Goal: Find specific page/section: Find specific page/section

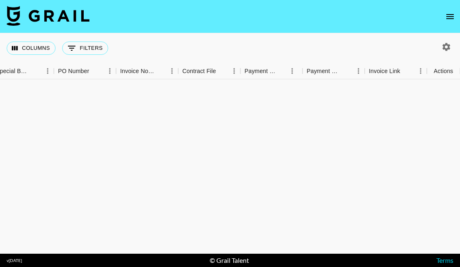
scroll to position [1358, 813]
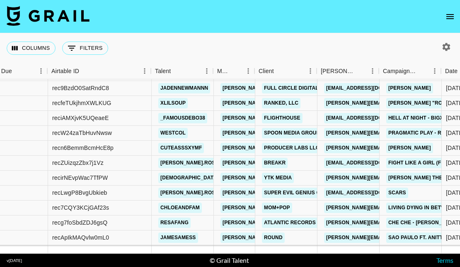
scroll to position [1344, 20]
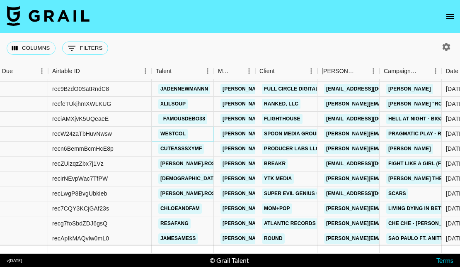
click at [168, 134] on link "westcol" at bounding box center [172, 134] width 29 height 10
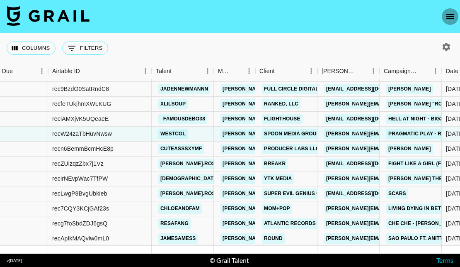
click at [450, 16] on icon "open drawer" at bounding box center [450, 17] width 10 height 10
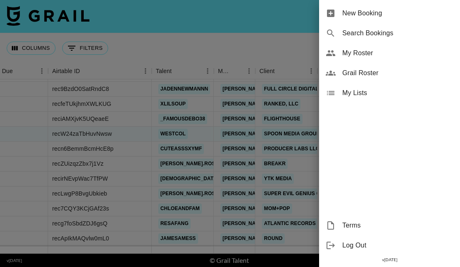
click at [403, 52] on span "My Roster" at bounding box center [398, 53] width 111 height 10
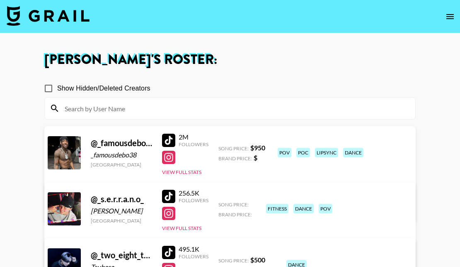
click at [242, 104] on input at bounding box center [235, 108] width 351 height 13
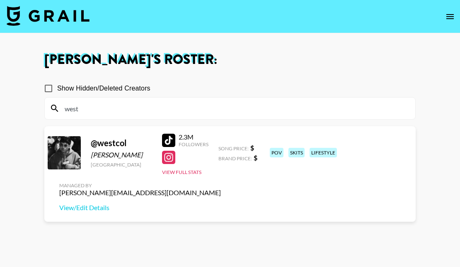
type input "west"
click at [382, 82] on div "Show Hidden/Deleted Creators" at bounding box center [230, 88] width 372 height 17
click at [447, 17] on icon "open drawer" at bounding box center [450, 16] width 7 height 5
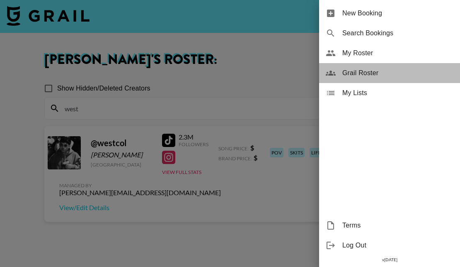
click at [406, 75] on span "Grail Roster" at bounding box center [398, 73] width 111 height 10
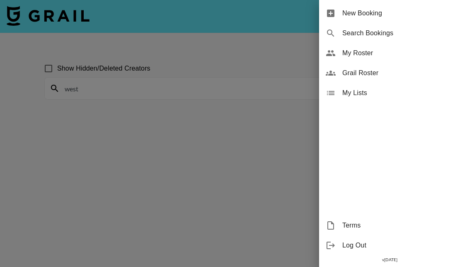
click at [220, 70] on div at bounding box center [230, 133] width 460 height 267
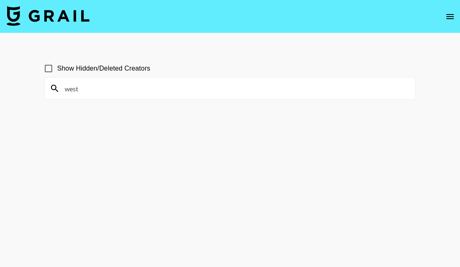
click at [192, 88] on input "west" at bounding box center [235, 88] width 351 height 13
click at [449, 18] on icon "open drawer" at bounding box center [450, 16] width 7 height 5
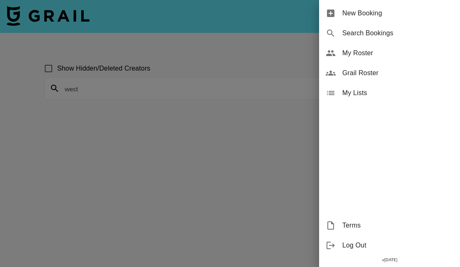
click at [186, 84] on div at bounding box center [230, 133] width 460 height 267
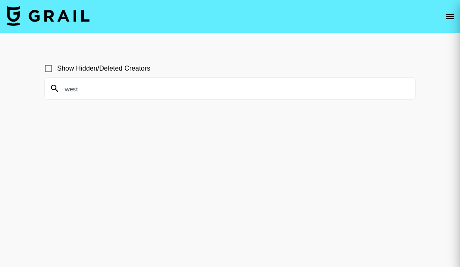
click at [278, 85] on div at bounding box center [230, 133] width 460 height 267
click at [217, 92] on div at bounding box center [230, 133] width 460 height 267
click at [86, 97] on div at bounding box center [230, 133] width 460 height 267
click at [447, 17] on div at bounding box center [230, 133] width 460 height 267
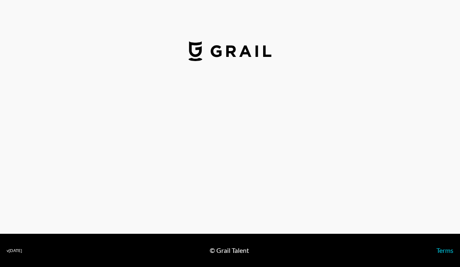
select select "USD"
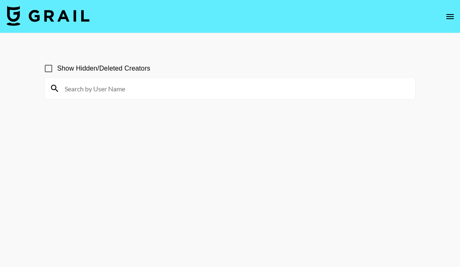
click at [191, 92] on input at bounding box center [235, 88] width 351 height 13
type input "westcol"
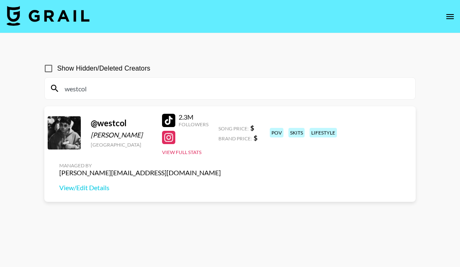
click at [49, 70] on input "Show Hidden/Deleted Creators" at bounding box center [48, 68] width 17 height 17
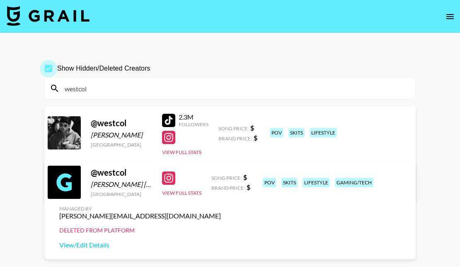
click at [49, 69] on input "Show Hidden/Deleted Creators" at bounding box center [48, 68] width 17 height 17
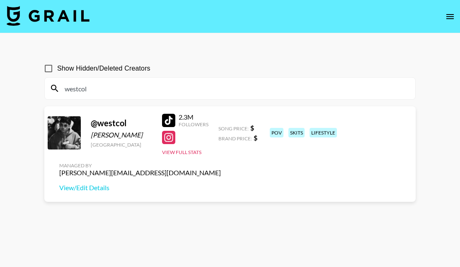
click at [52, 71] on input "Show Hidden/Deleted Creators" at bounding box center [48, 68] width 17 height 17
checkbox input "true"
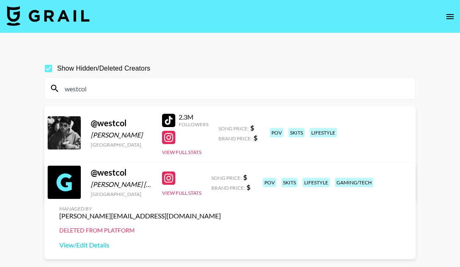
click at [175, 185] on div at bounding box center [168, 177] width 13 height 13
